Goal: Task Accomplishment & Management: Complete application form

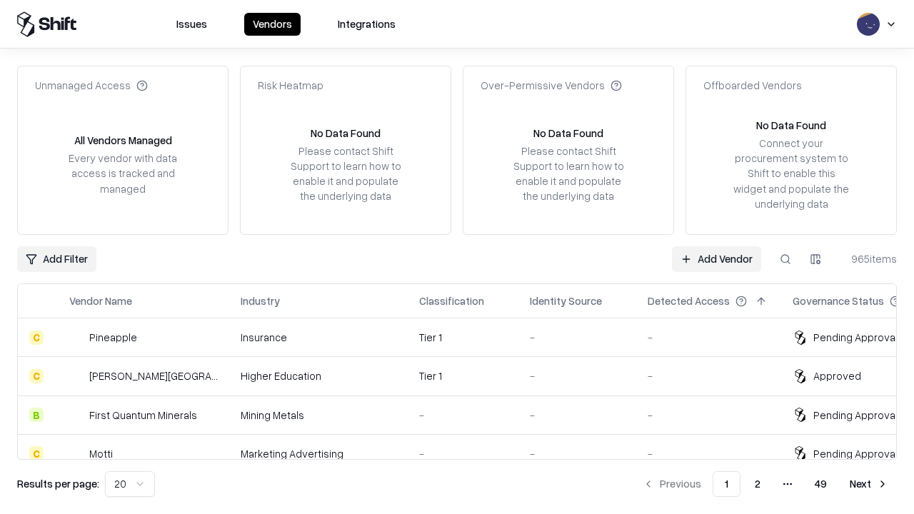
click at [716, 258] on link "Add Vendor" at bounding box center [716, 259] width 89 height 26
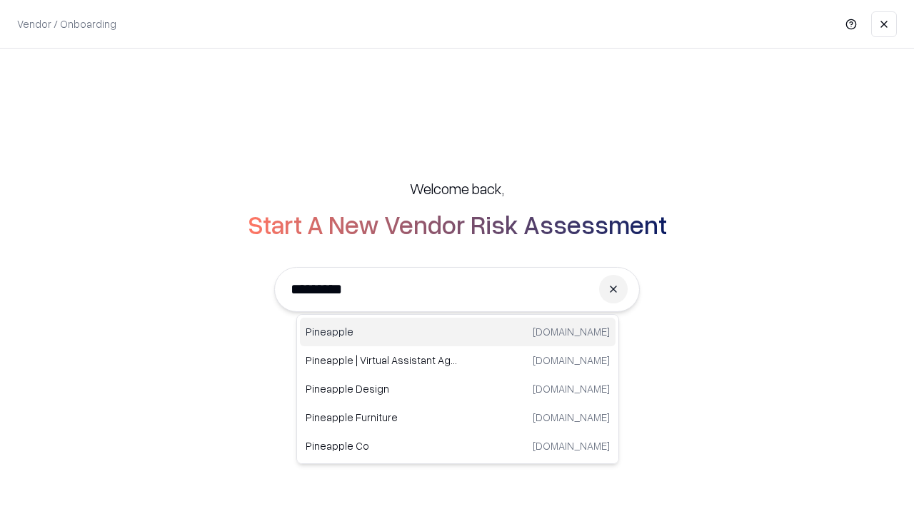
click at [457, 332] on div "Pineapple [DOMAIN_NAME]" at bounding box center [457, 332] width 315 height 29
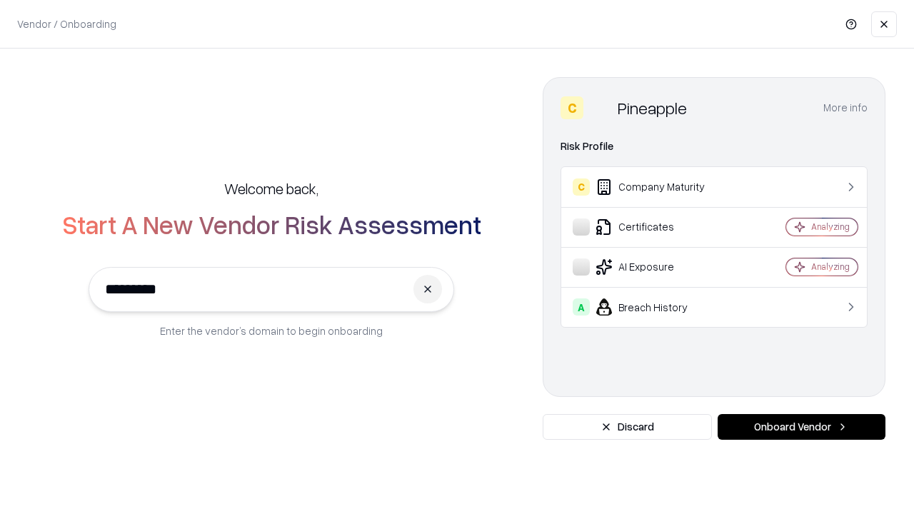
type input "*********"
click at [801, 427] on button "Onboard Vendor" at bounding box center [801, 427] width 168 height 26
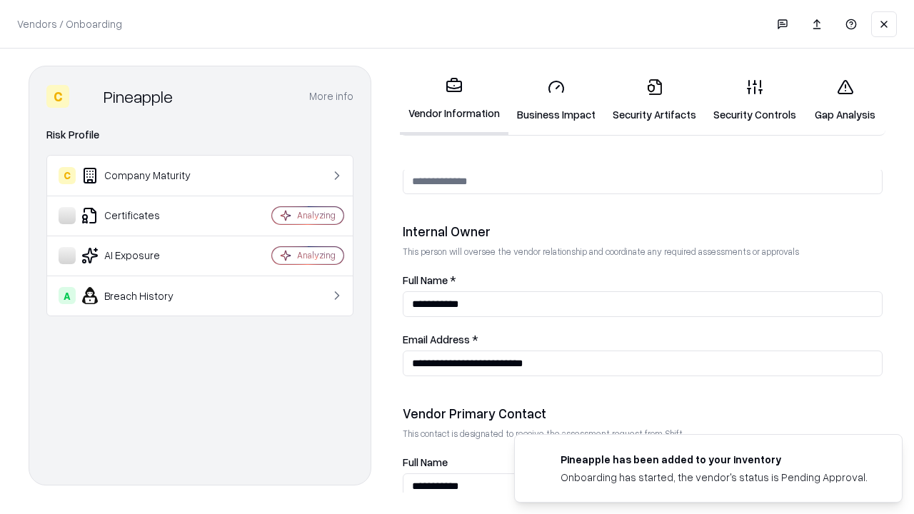
scroll to position [739, 0]
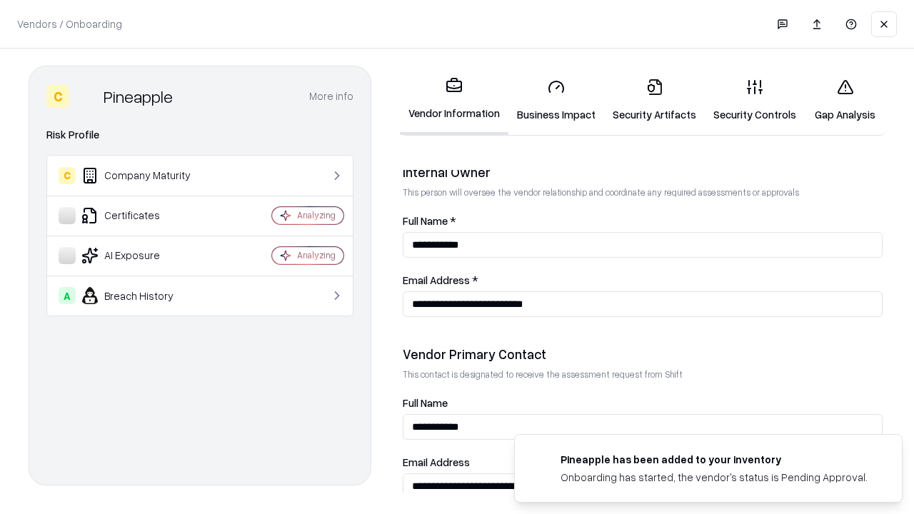
click at [556, 100] on link "Business Impact" at bounding box center [556, 100] width 96 height 66
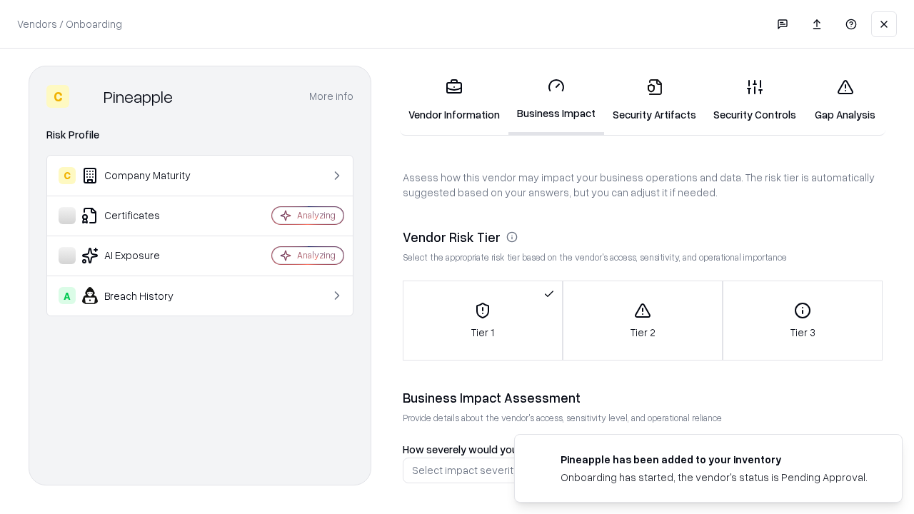
click at [654, 100] on link "Security Artifacts" at bounding box center [654, 100] width 101 height 66
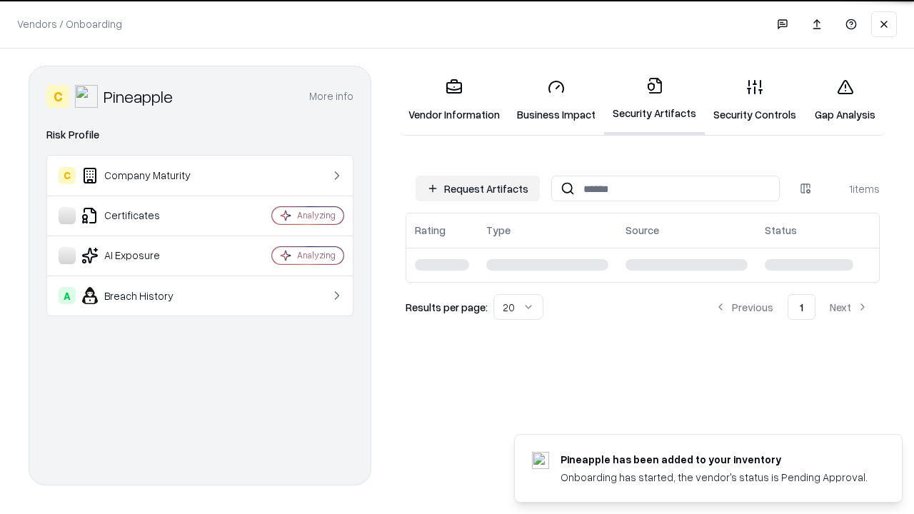
click at [477, 187] on button "Request Artifacts" at bounding box center [477, 189] width 124 height 26
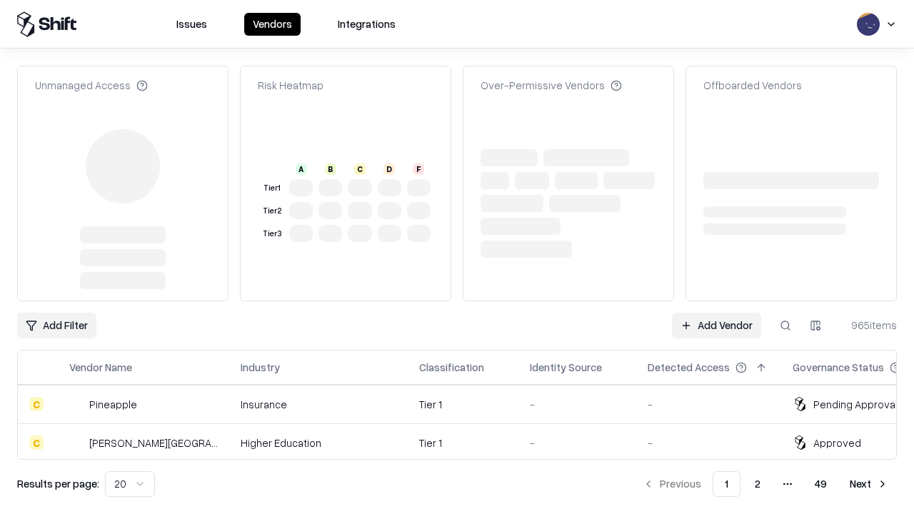
click at [716, 313] on link "Add Vendor" at bounding box center [716, 326] width 89 height 26
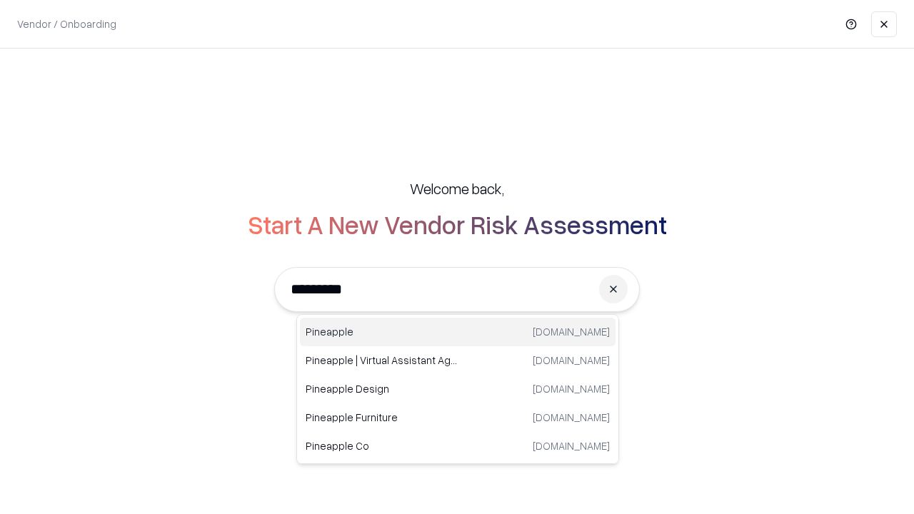
click at [457, 332] on div "Pineapple [DOMAIN_NAME]" at bounding box center [457, 332] width 315 height 29
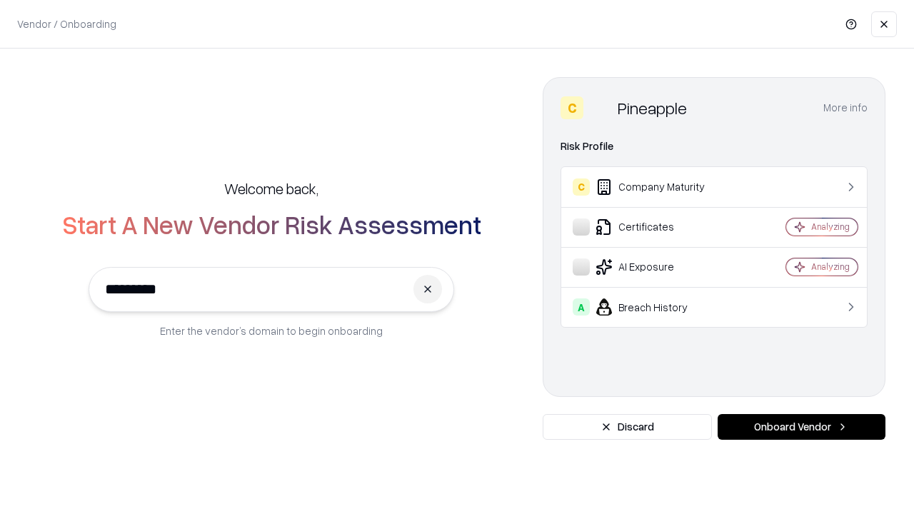
type input "*********"
click at [801, 427] on button "Onboard Vendor" at bounding box center [801, 427] width 168 height 26
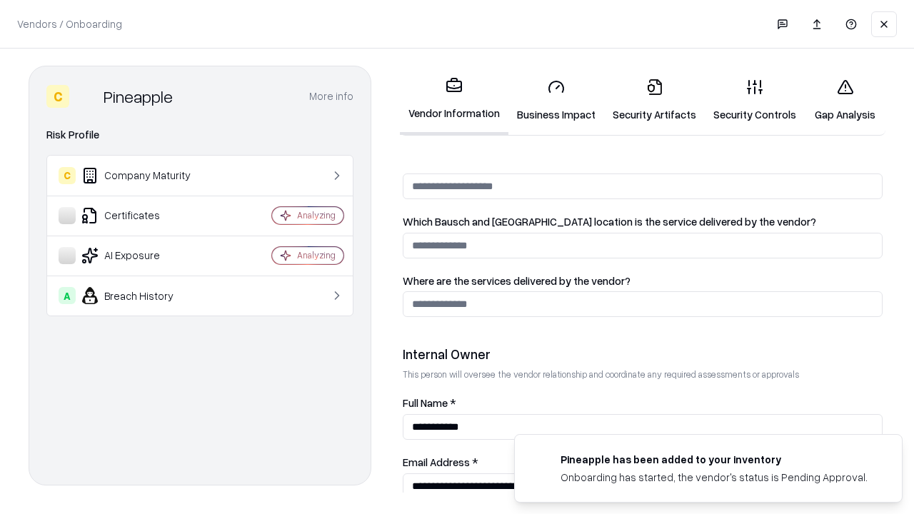
scroll to position [739, 0]
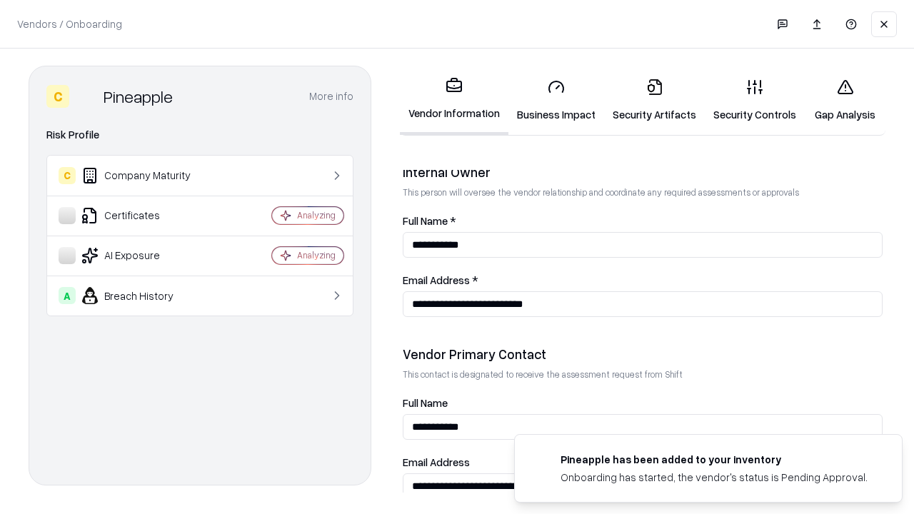
click at [844, 100] on link "Gap Analysis" at bounding box center [844, 100] width 81 height 66
